Goal: Information Seeking & Learning: Learn about a topic

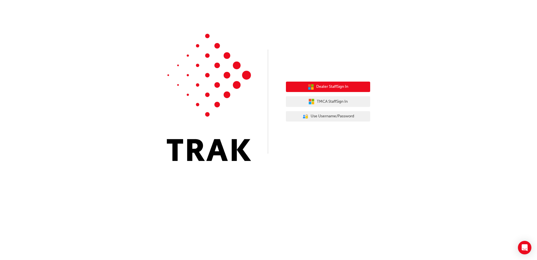
click at [323, 90] on button "Dealer Staff Sign In" at bounding box center [328, 87] width 84 height 11
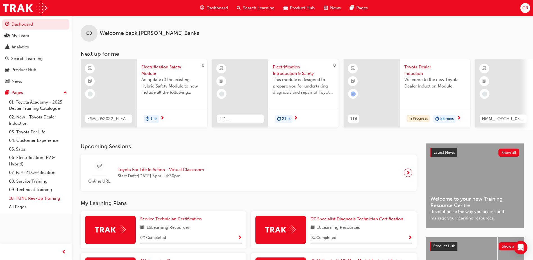
click at [32, 198] on link "10. TUNE Rev-Up Training" at bounding box center [38, 198] width 63 height 9
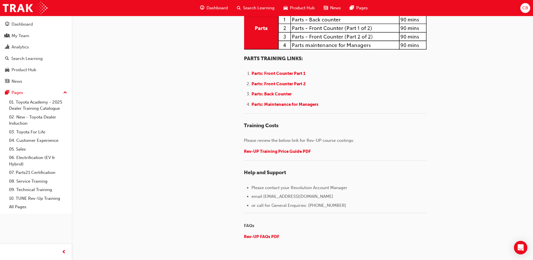
scroll to position [731, 0]
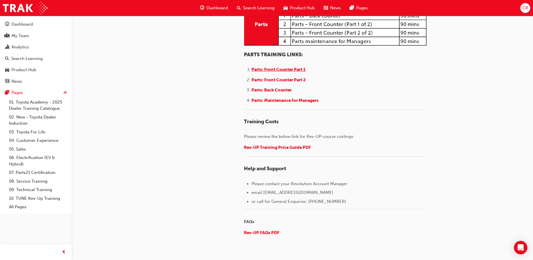
click at [285, 72] on span "Parts: Front Counter Part 1" at bounding box center [279, 69] width 54 height 5
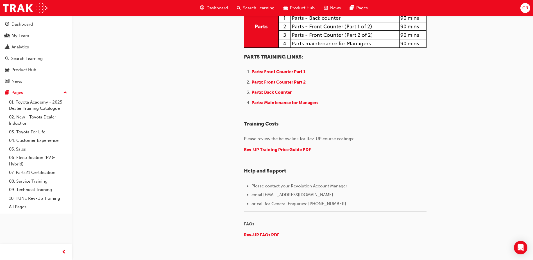
scroll to position [787, 0]
